Goal: Information Seeking & Learning: Learn about a topic

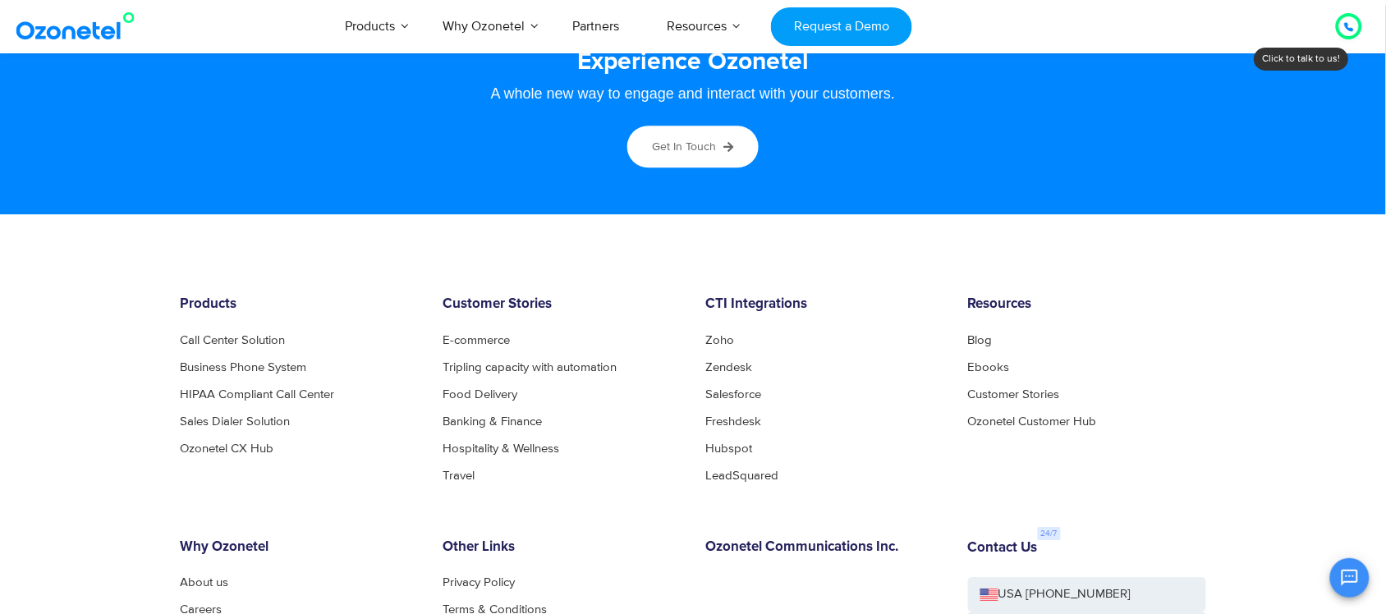
scroll to position [9040, 0]
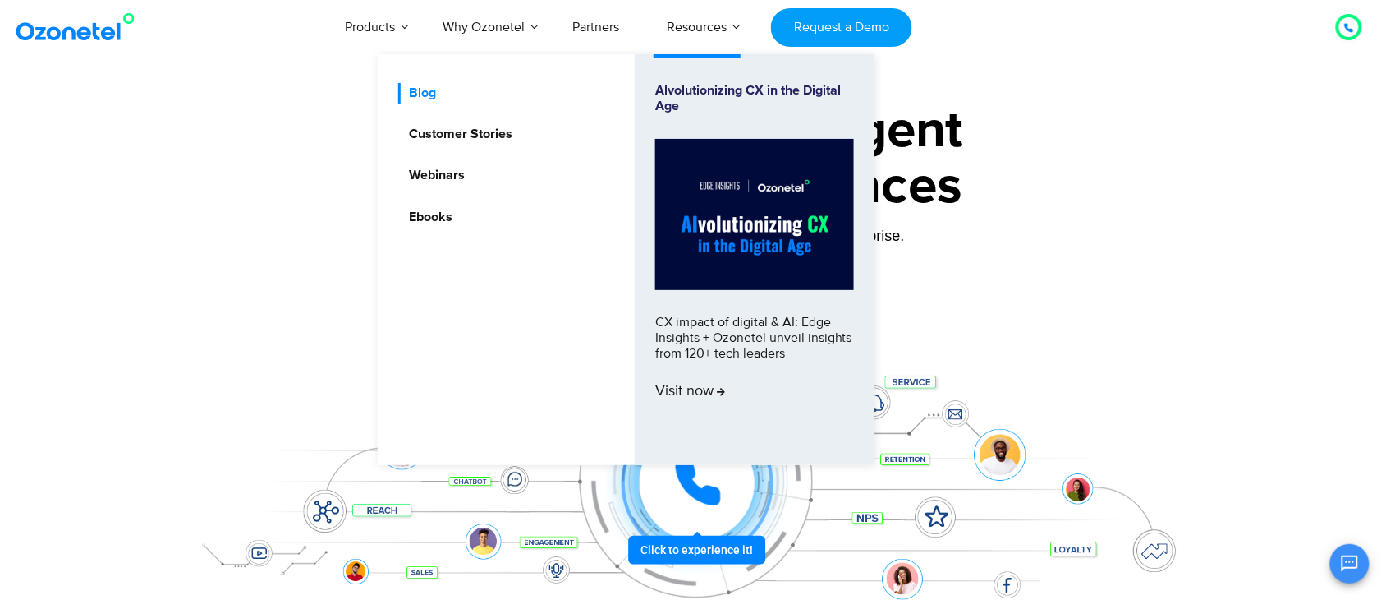
click at [436, 100] on link "Blog" at bounding box center [418, 93] width 40 height 21
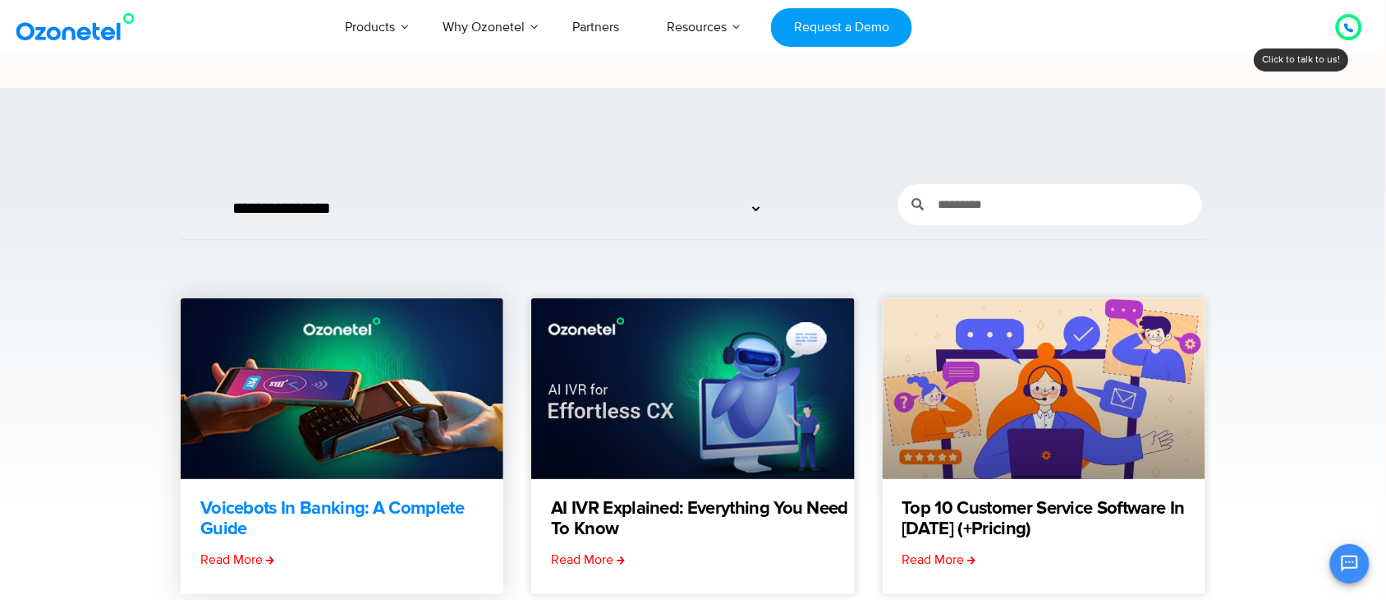
click at [423, 503] on link "Voicebots in Banking: A Complete Guide" at bounding box center [351, 518] width 303 height 41
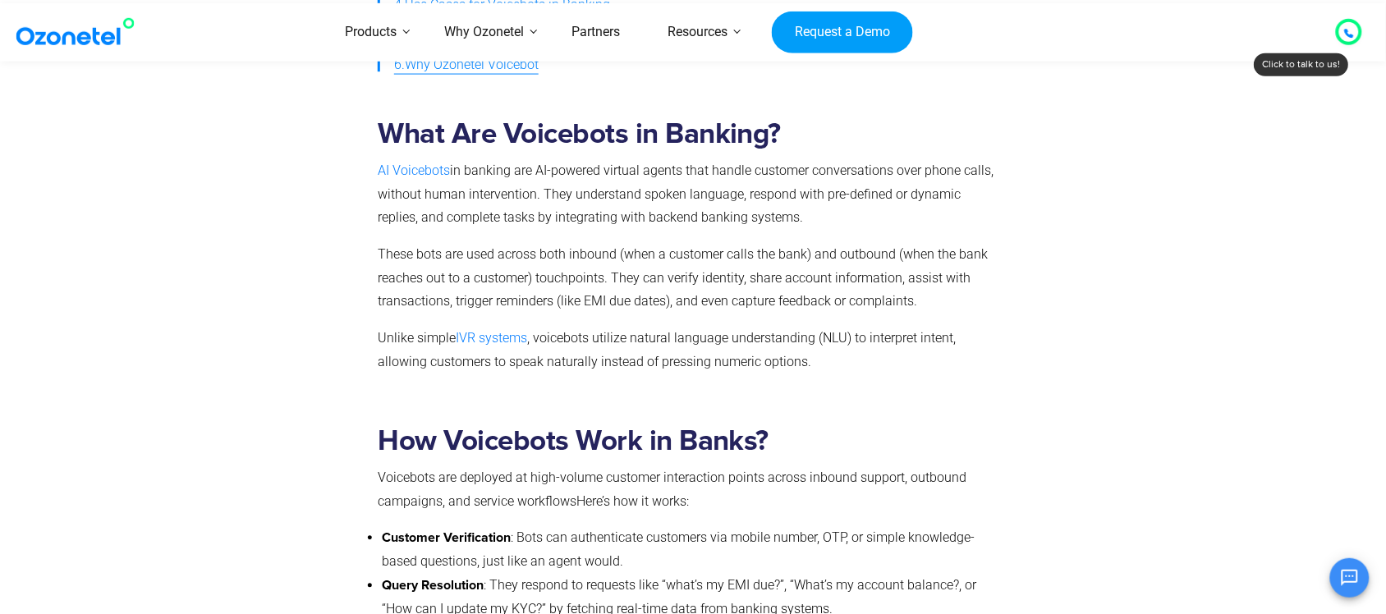
scroll to position [1232, 0]
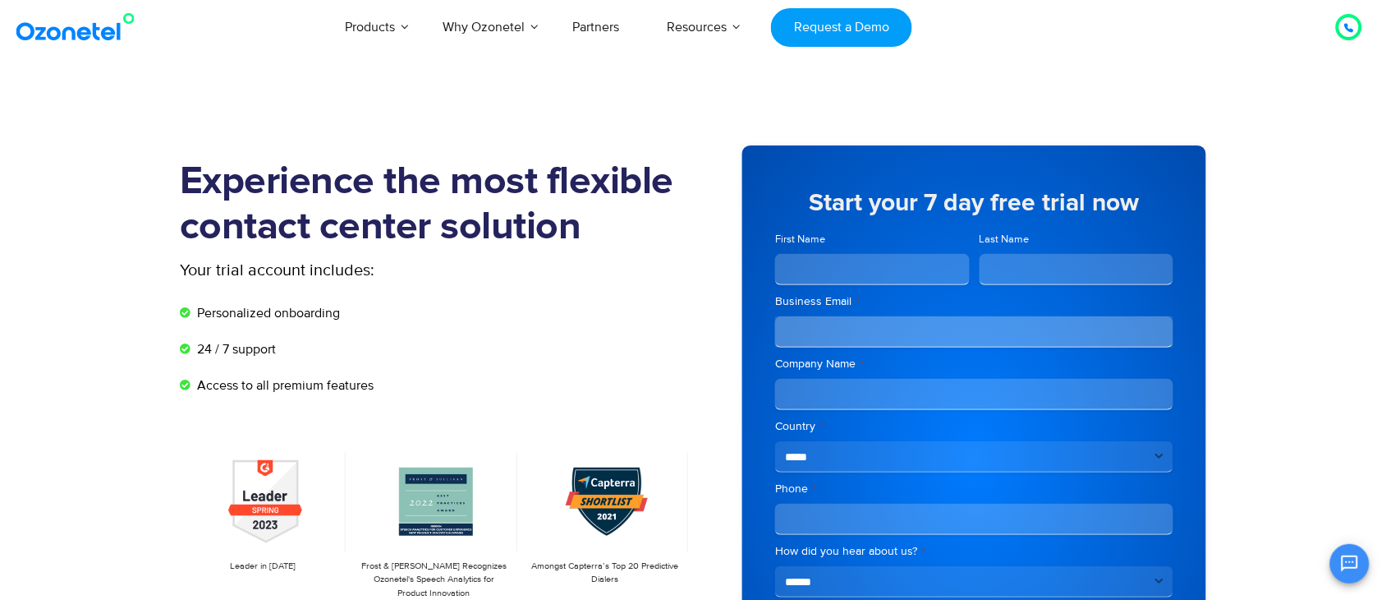
click at [466, 364] on li "24 / 7 support" at bounding box center [436, 353] width 513 height 28
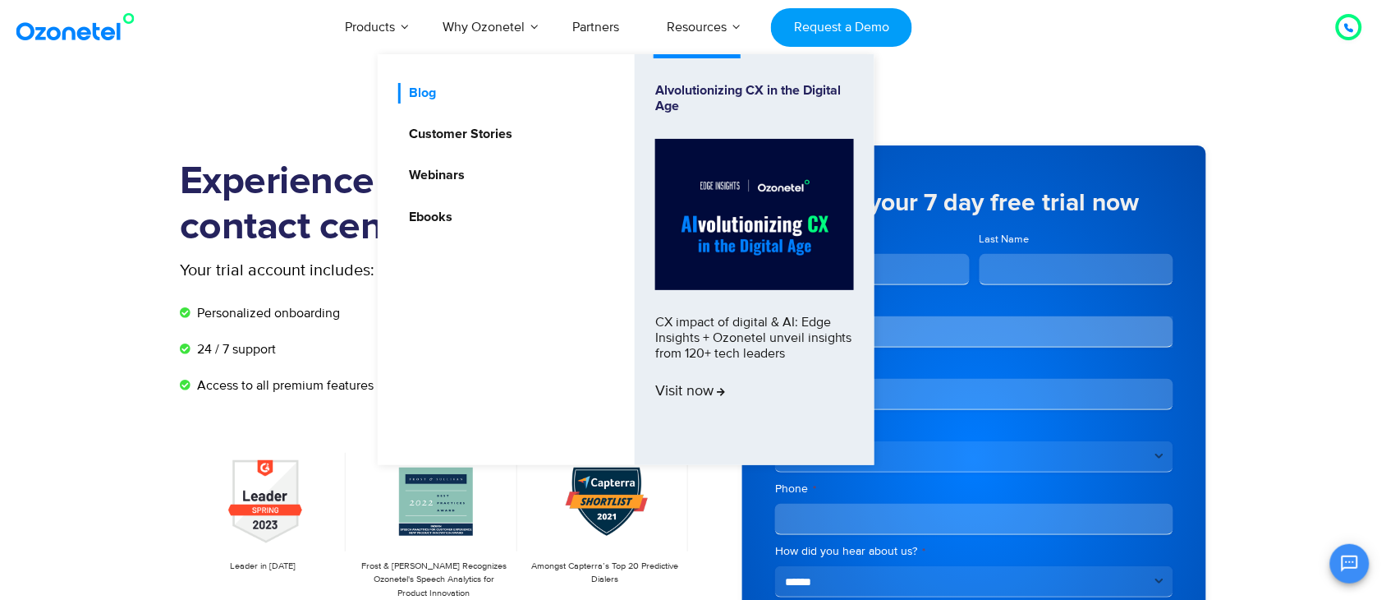
click at [434, 92] on link "Blog" at bounding box center [418, 93] width 40 height 21
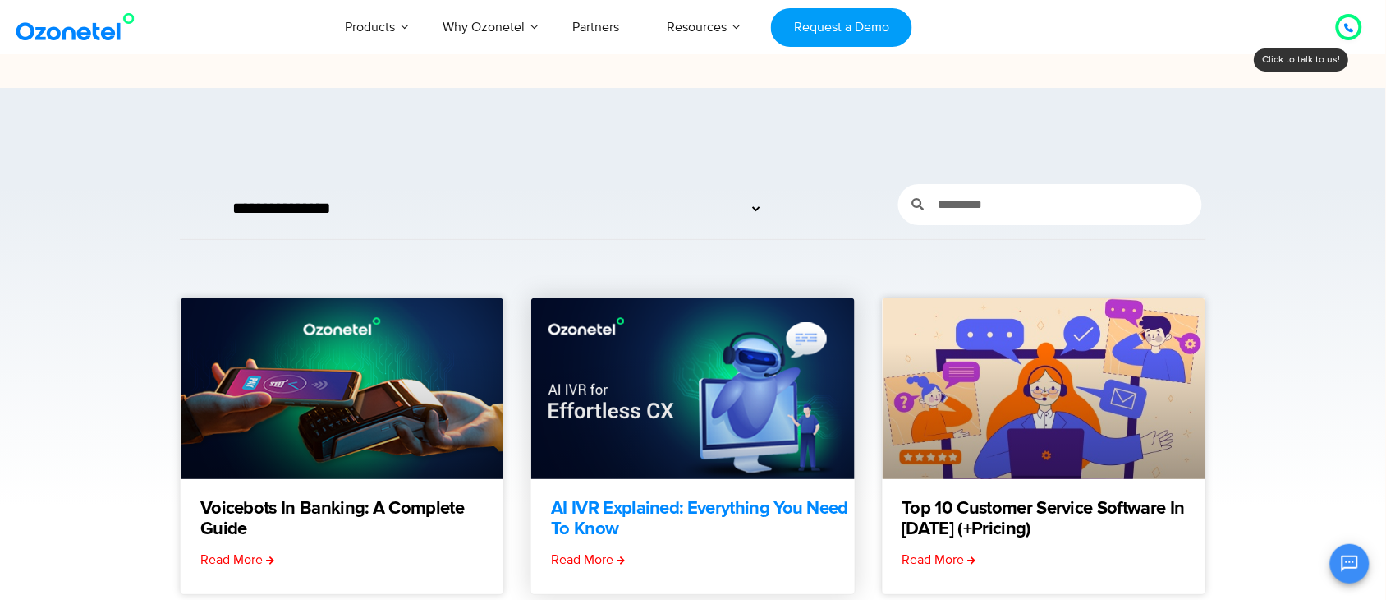
click at [671, 499] on link "AI IVR Explained: Everything You Need to Know" at bounding box center [702, 518] width 303 height 41
